Goal: Task Accomplishment & Management: Use online tool/utility

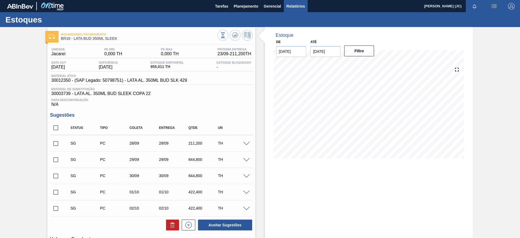
click at [291, 7] on span "Relatórios" at bounding box center [296, 6] width 18 height 7
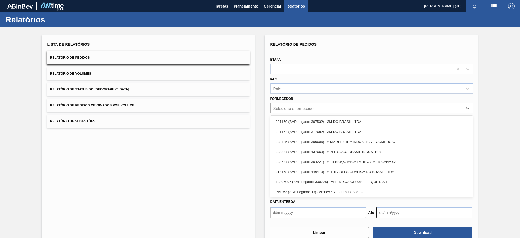
click at [316, 108] on div "Selecione o fornecedor" at bounding box center [367, 109] width 192 height 8
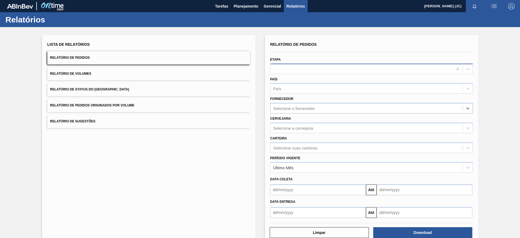
click at [316, 70] on div at bounding box center [362, 69] width 182 height 8
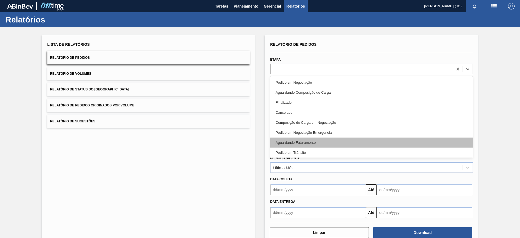
click at [304, 142] on div "Aguardando Faturamento" at bounding box center [371, 143] width 203 height 10
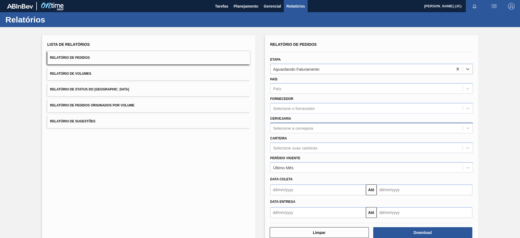
click at [297, 129] on div "Selecione a cervejaria" at bounding box center [293, 128] width 40 height 5
type input "jun"
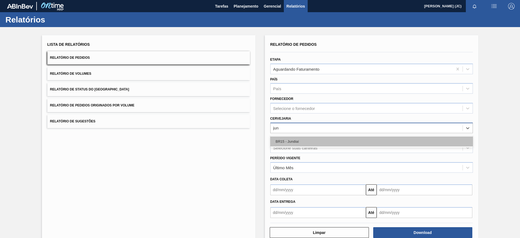
click at [292, 137] on div "BR15 - Jundiaí" at bounding box center [371, 142] width 203 height 10
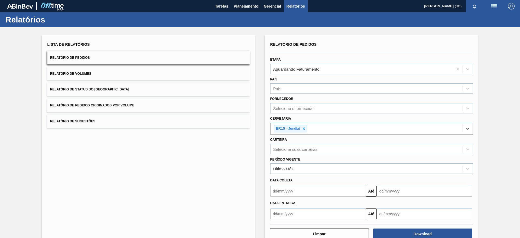
click at [291, 213] on input "text" at bounding box center [318, 214] width 96 height 11
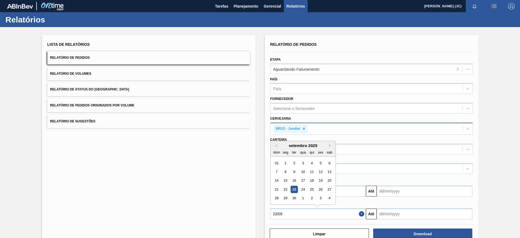
click at [294, 187] on div "23" at bounding box center [293, 189] width 7 height 7
type input "[DATE]"
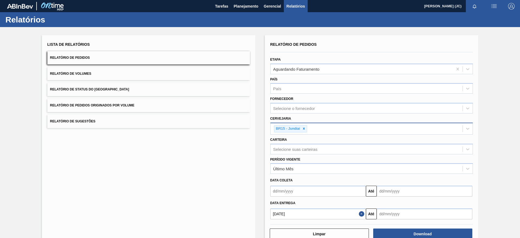
click at [408, 214] on input "text" at bounding box center [425, 214] width 96 height 11
click at [399, 199] on div "30" at bounding box center [400, 198] width 7 height 7
type input "[DATE]"
click at [407, 233] on button "Download" at bounding box center [422, 234] width 99 height 11
click at [303, 126] on div at bounding box center [304, 128] width 6 height 7
